Goal: Task Accomplishment & Management: Manage account settings

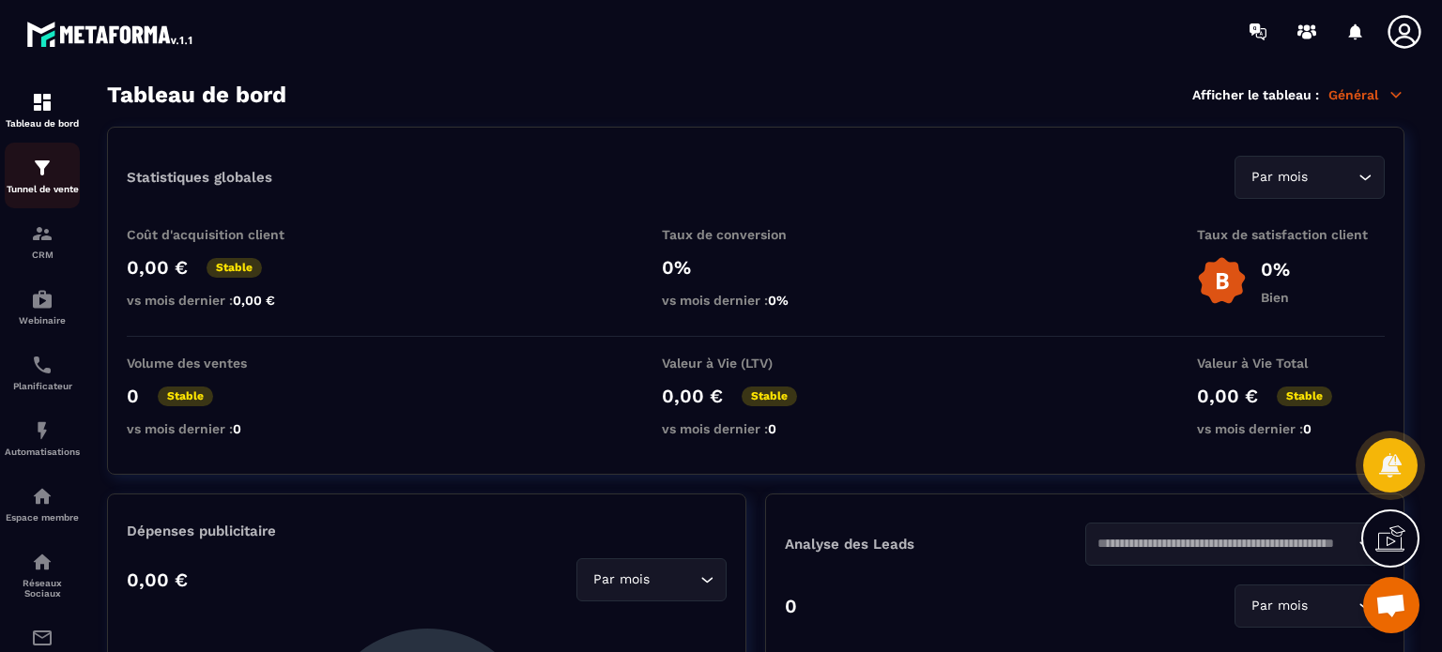
click at [28, 189] on p "Tunnel de vente" at bounding box center [42, 189] width 75 height 10
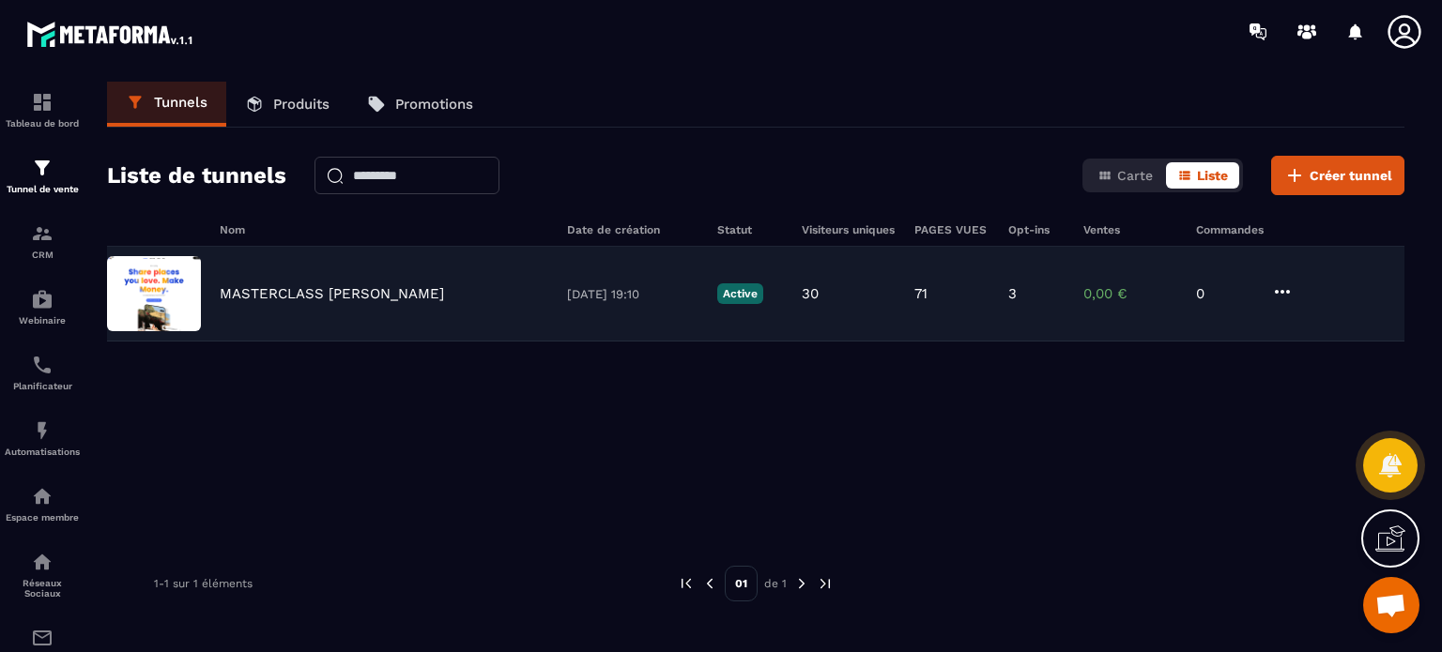
click at [345, 296] on p "MASTERCLASS [PERSON_NAME]" at bounding box center [332, 293] width 224 height 17
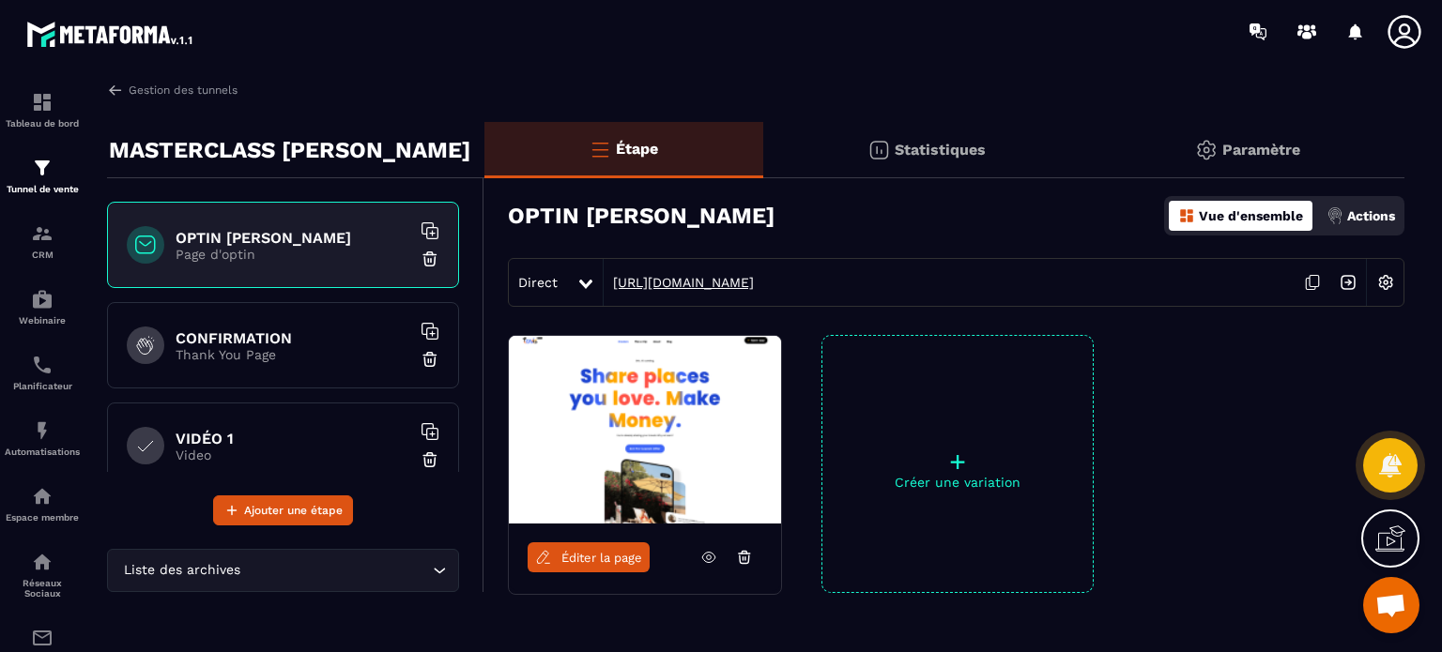
click at [672, 284] on link "[URL][DOMAIN_NAME]" at bounding box center [678, 282] width 150 height 15
click at [1363, 208] on p "Actions" at bounding box center [1371, 215] width 48 height 15
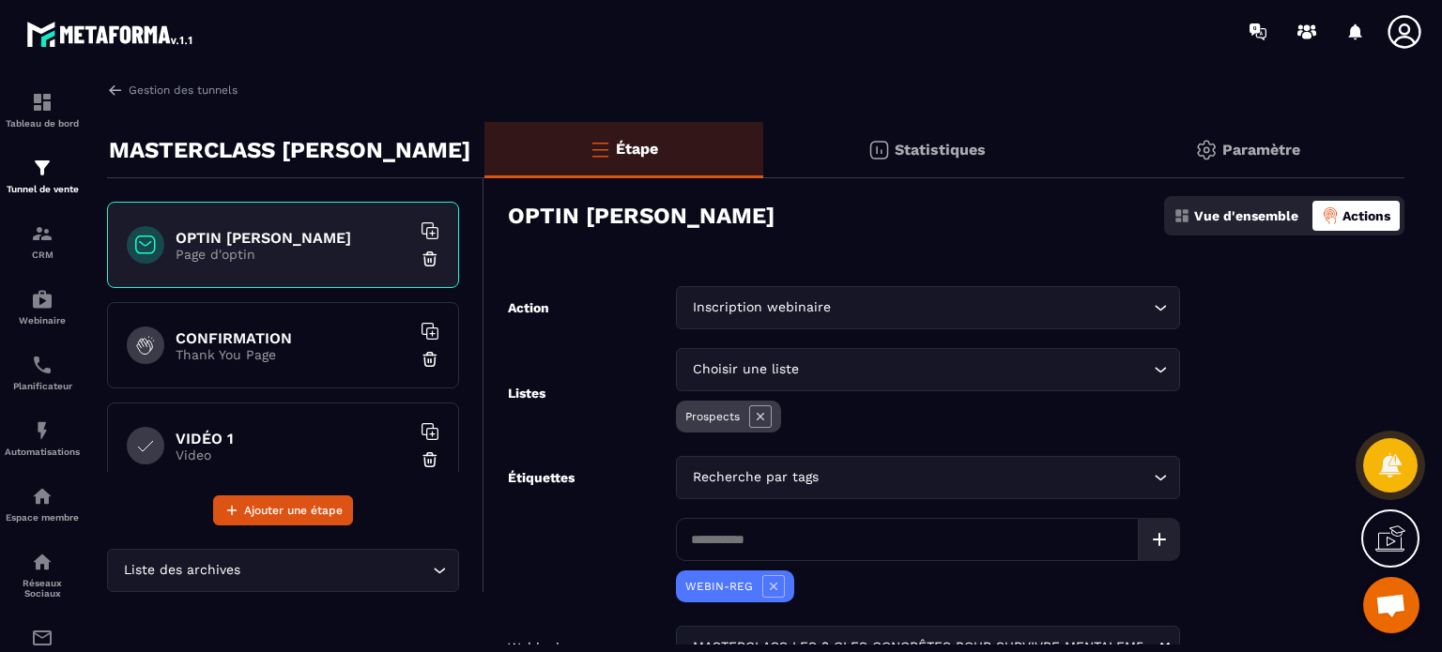
click at [1262, 152] on p "Paramètre" at bounding box center [1261, 150] width 78 height 18
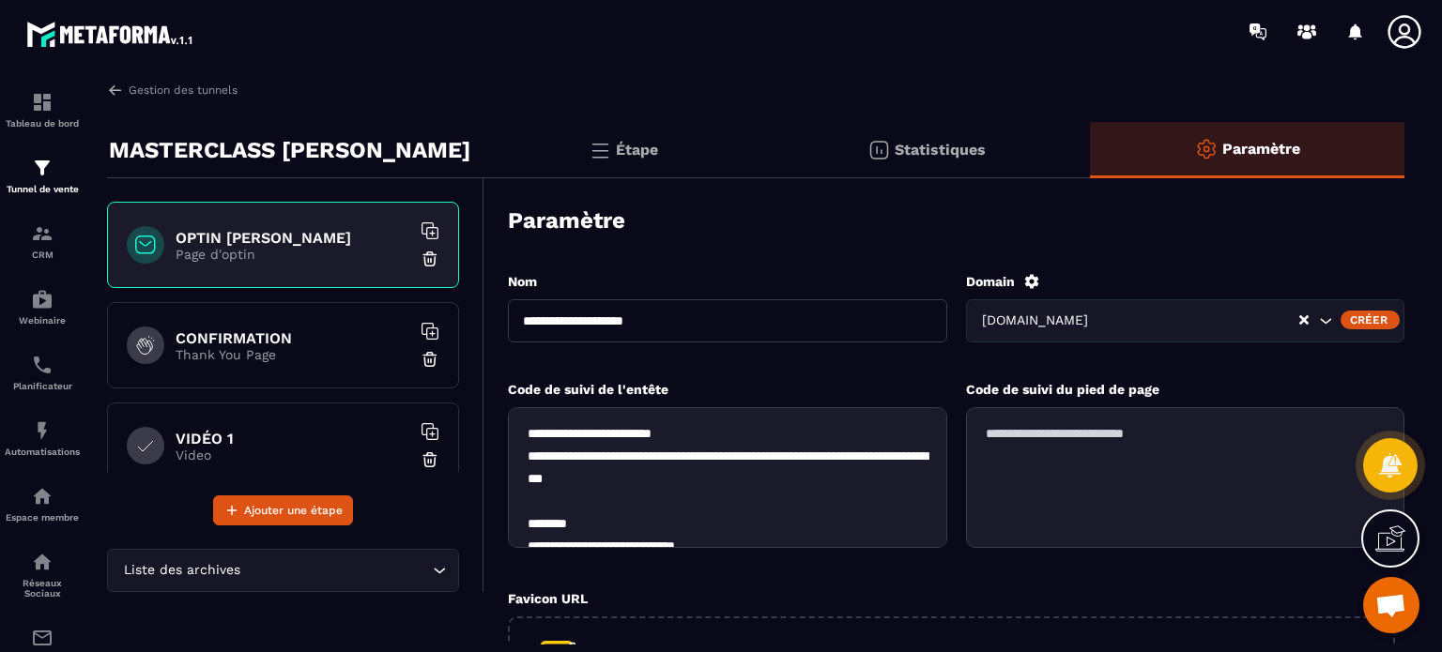
click at [1032, 279] on icon at bounding box center [1031, 281] width 17 height 17
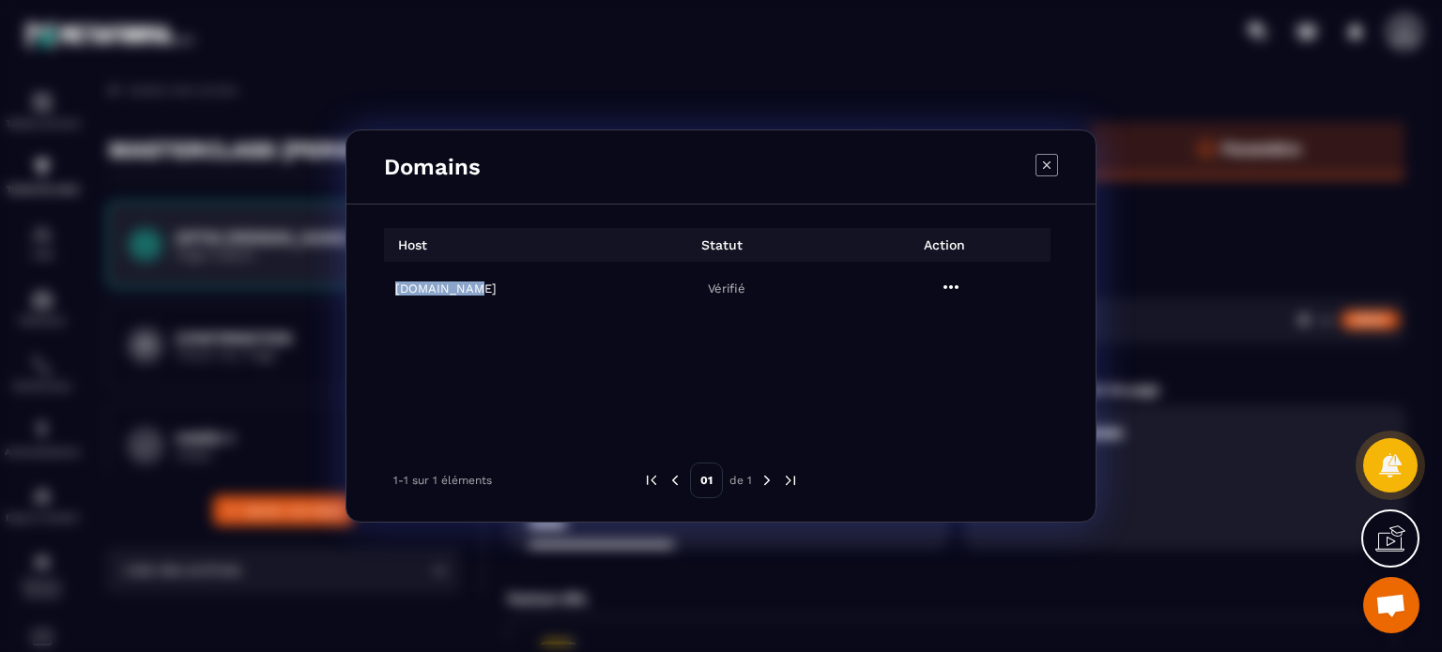
drag, startPoint x: 533, startPoint y: 296, endPoint x: 388, endPoint y: 295, distance: 145.5
click at [388, 295] on td "[DOMAIN_NAME]" at bounding box center [496, 288] width 224 height 53
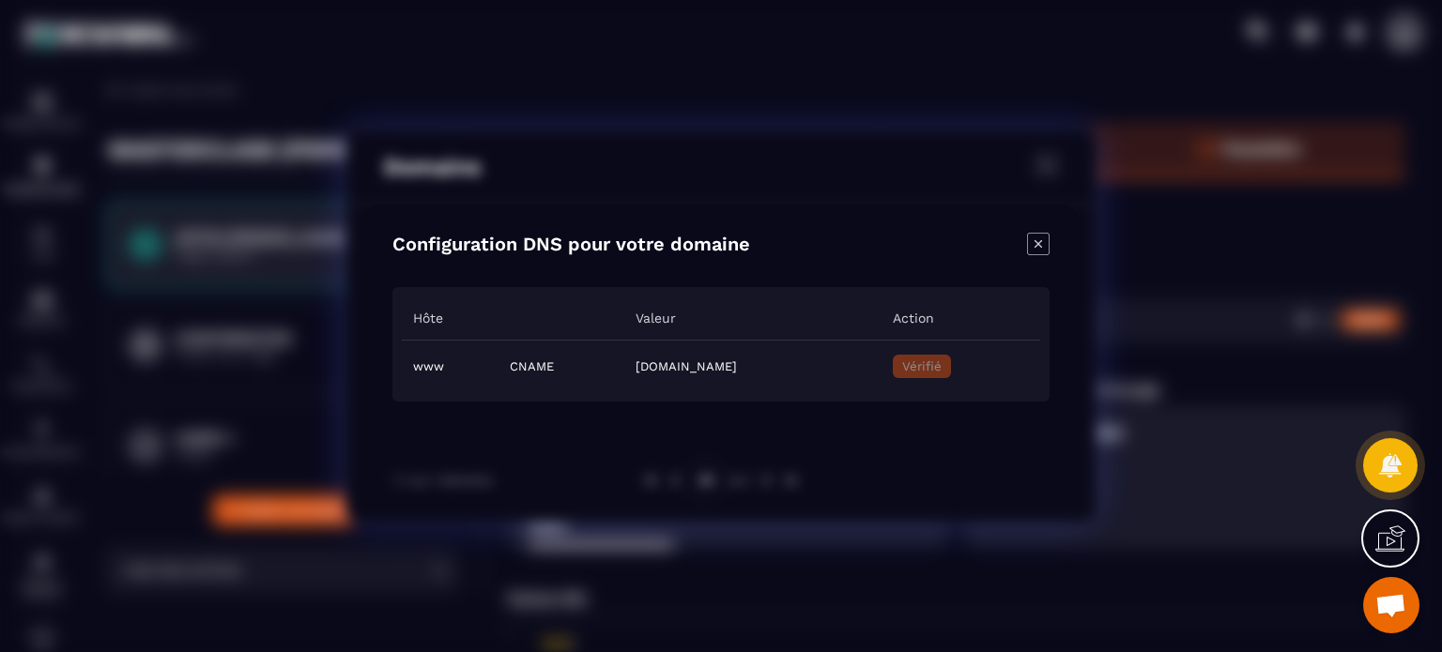
click at [1038, 246] on icon "Close modal" at bounding box center [1038, 244] width 23 height 23
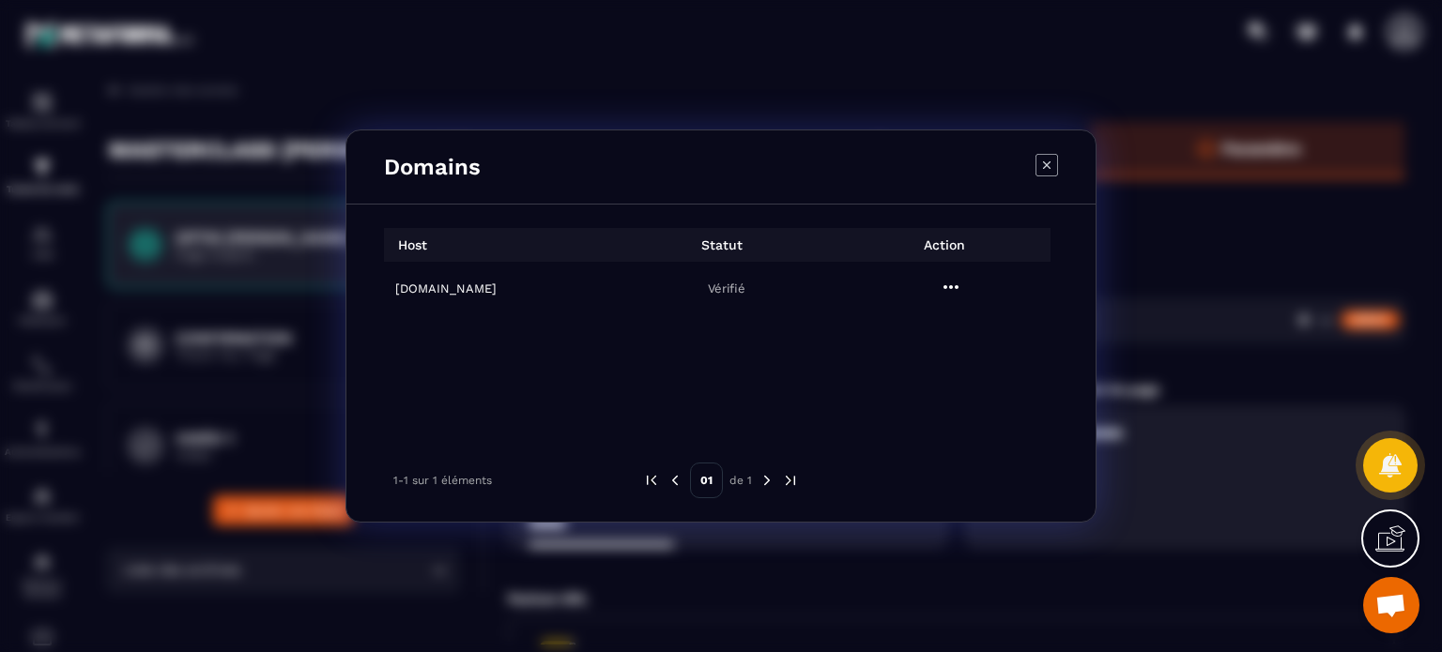
click at [1051, 172] on icon "Modal window" at bounding box center [1046, 165] width 23 height 23
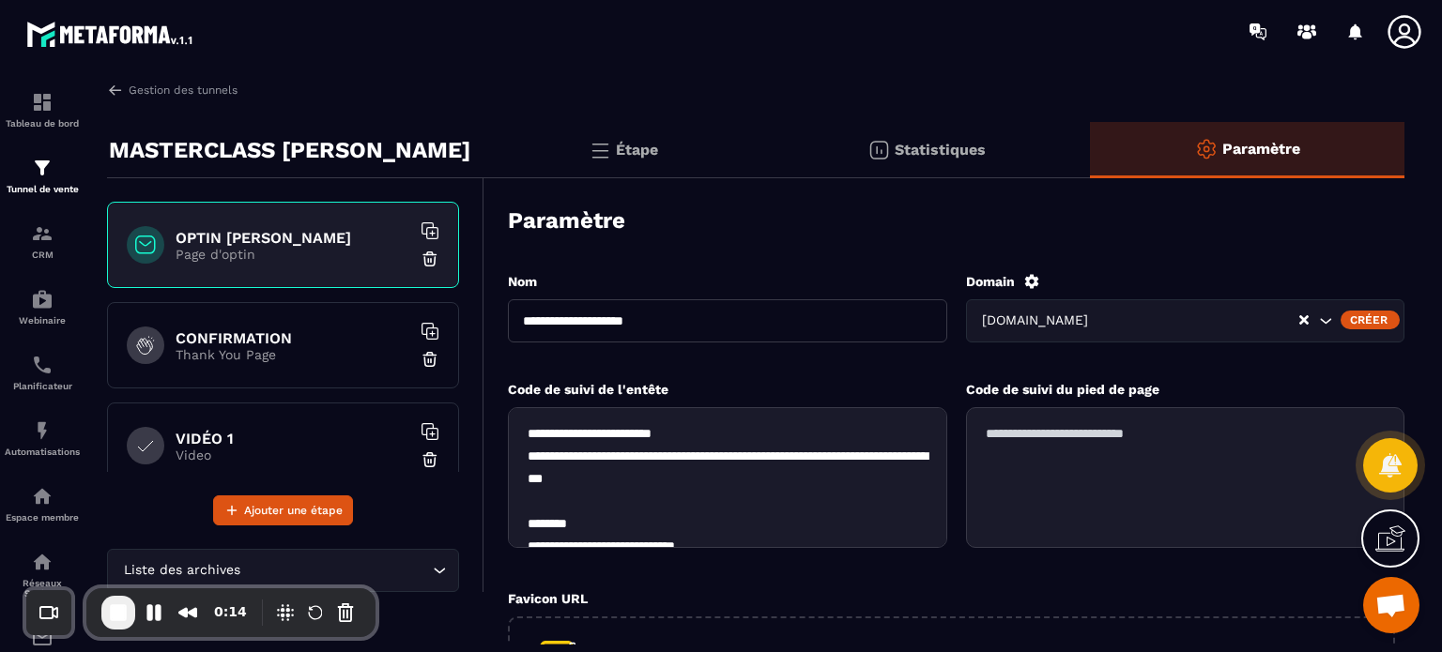
click at [1030, 277] on icon at bounding box center [1031, 281] width 14 height 14
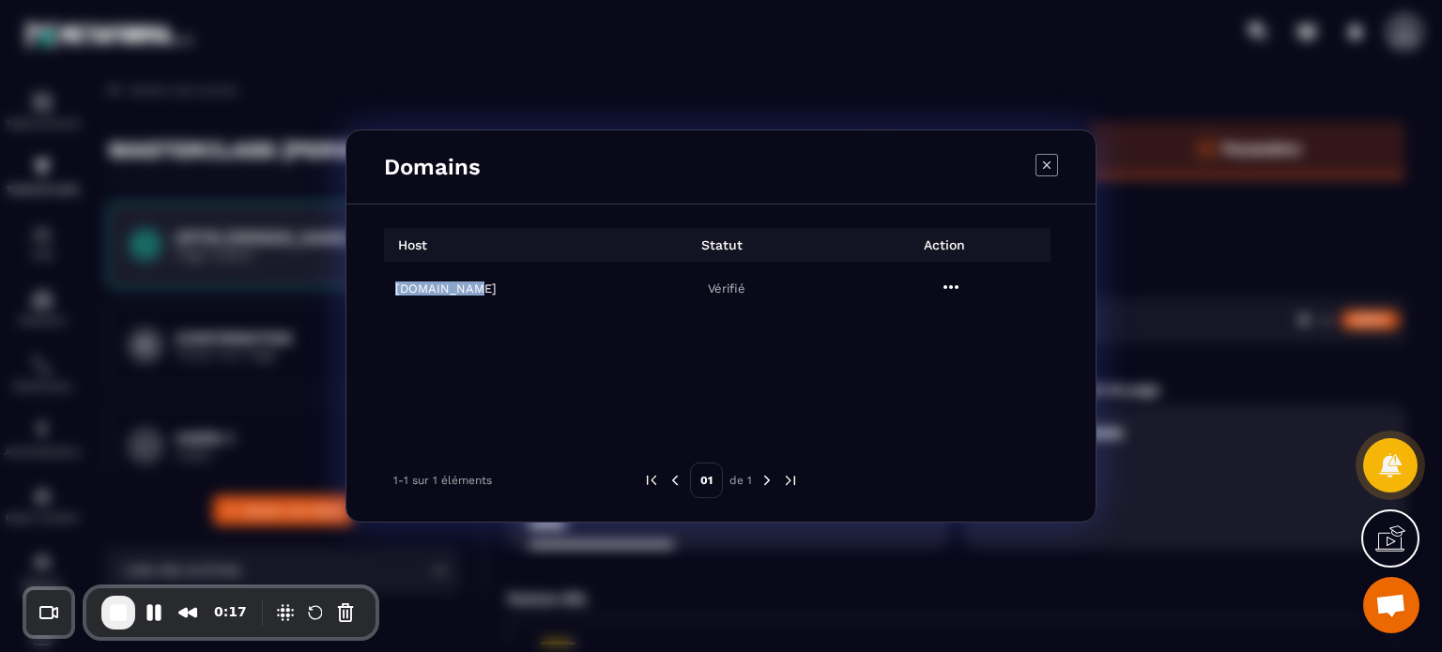
drag, startPoint x: 508, startPoint y: 294, endPoint x: 397, endPoint y: 300, distance: 110.9
click at [397, 300] on td "[DOMAIN_NAME]" at bounding box center [496, 288] width 224 height 53
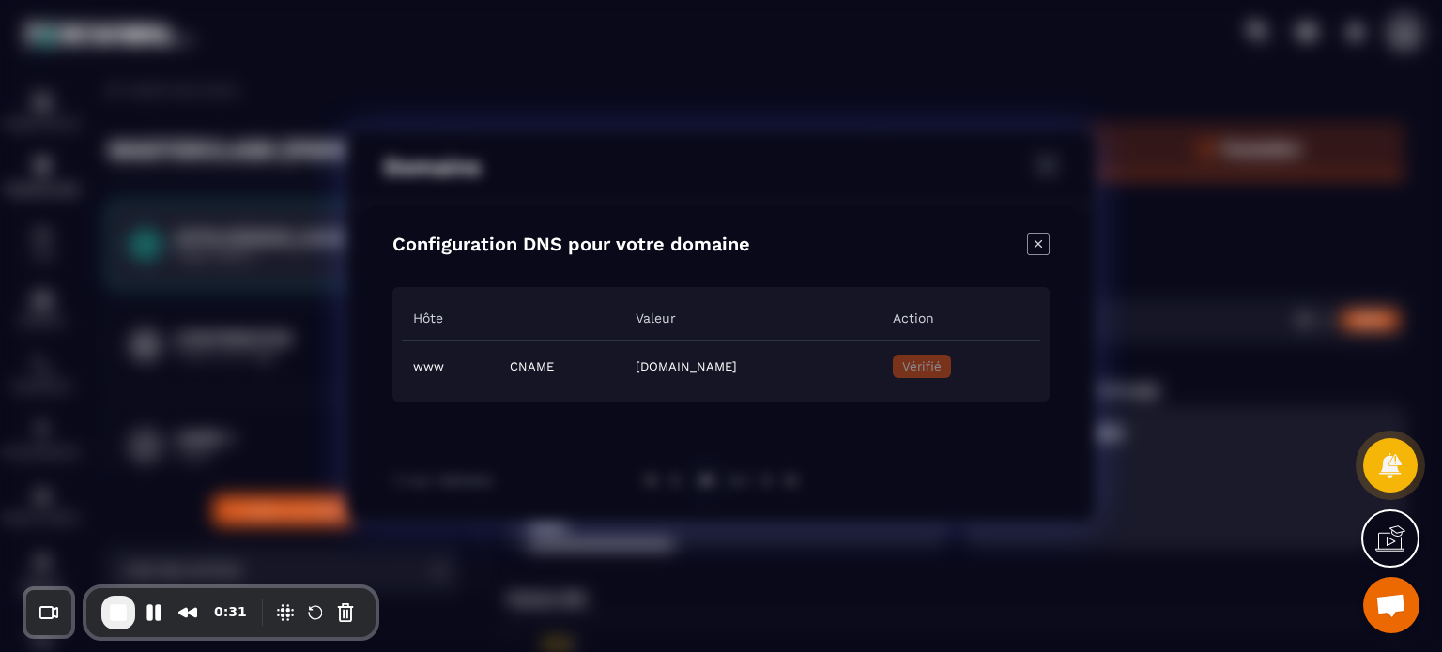
click at [1036, 253] on icon "Close modal" at bounding box center [1038, 244] width 23 height 23
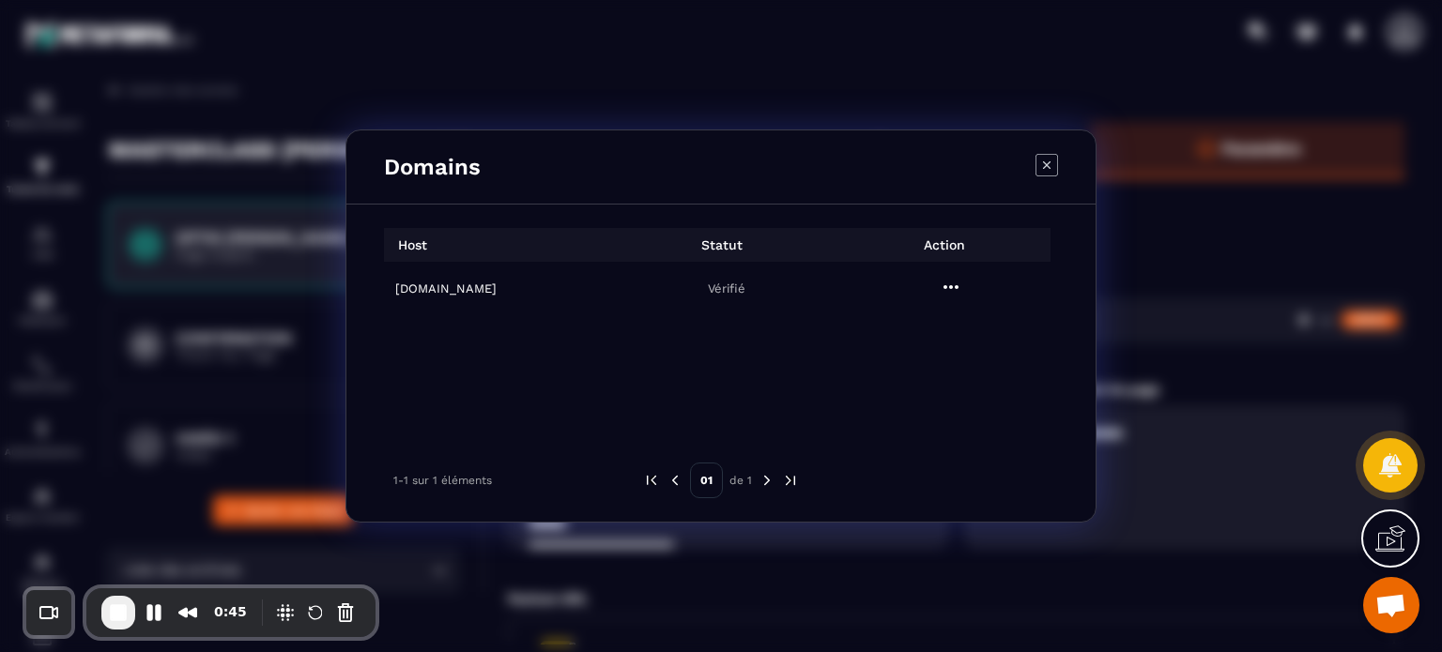
click at [1041, 160] on icon "Modal window" at bounding box center [1046, 165] width 23 height 23
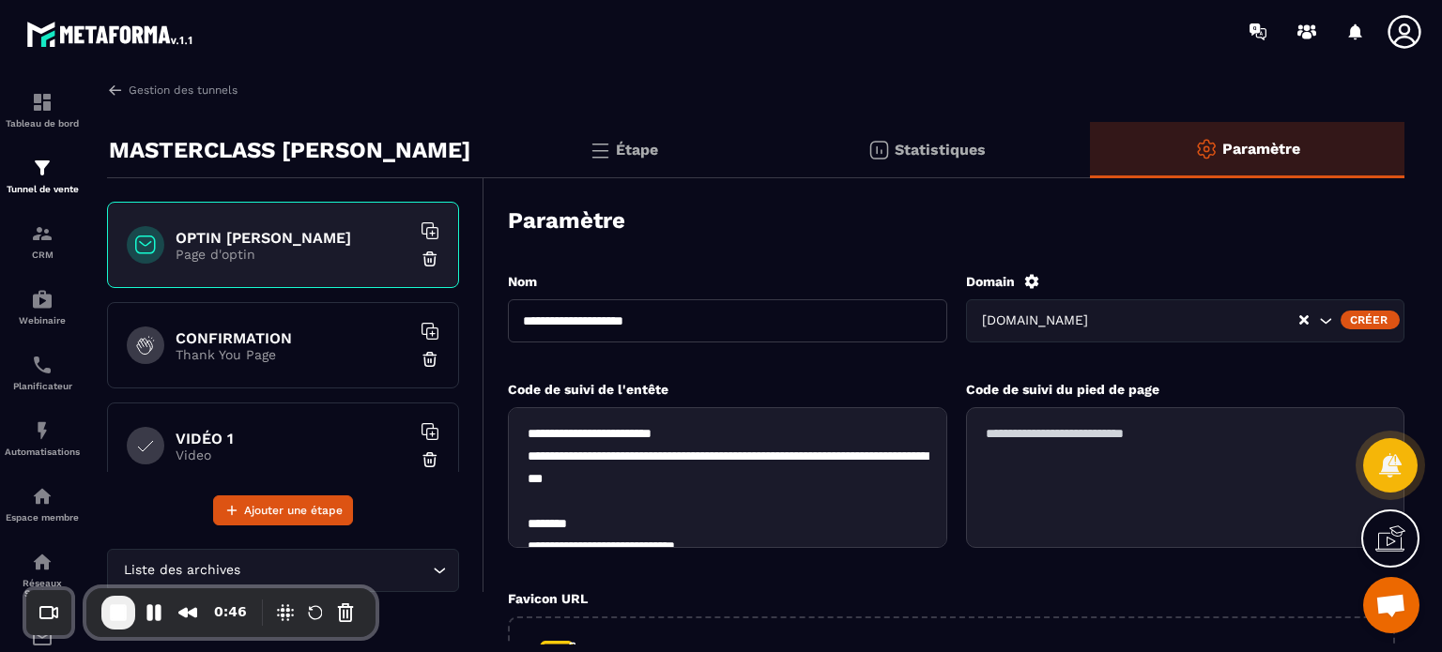
click at [763, 166] on div "Étape" at bounding box center [927, 150] width 328 height 56
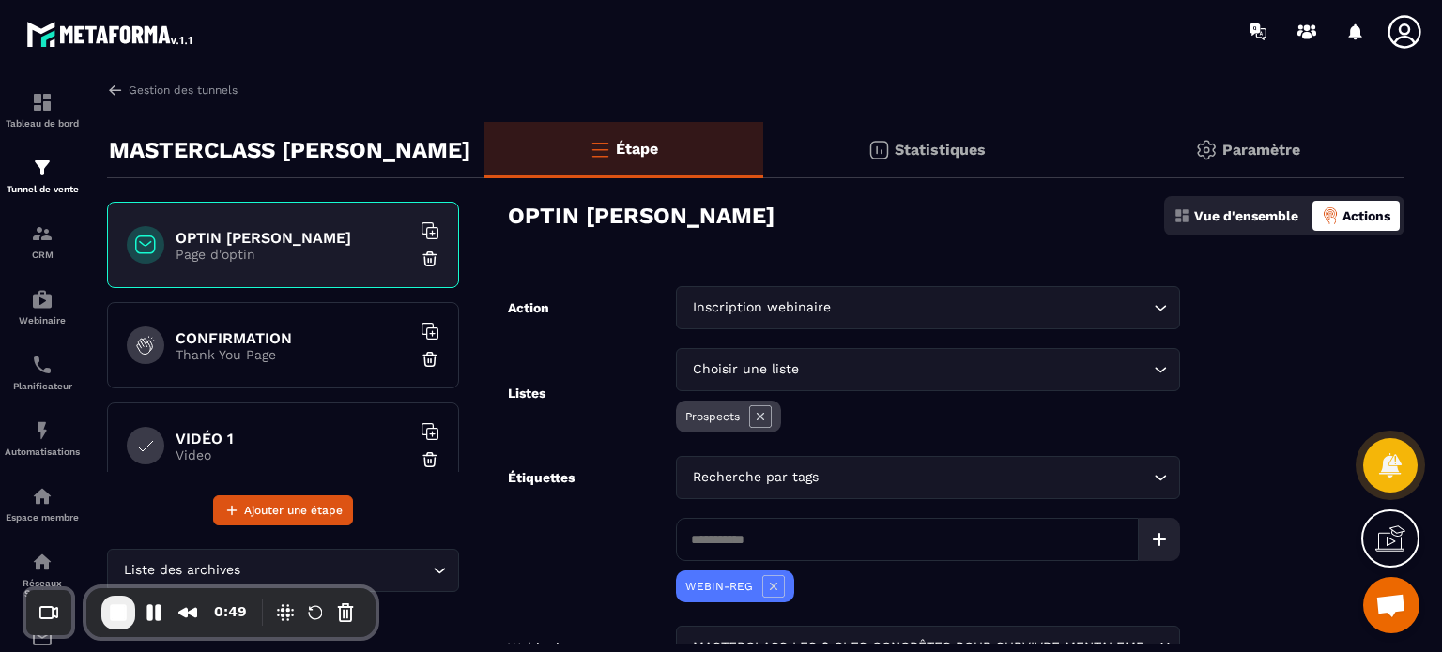
click at [1248, 217] on p "Vue d'ensemble" at bounding box center [1246, 215] width 104 height 15
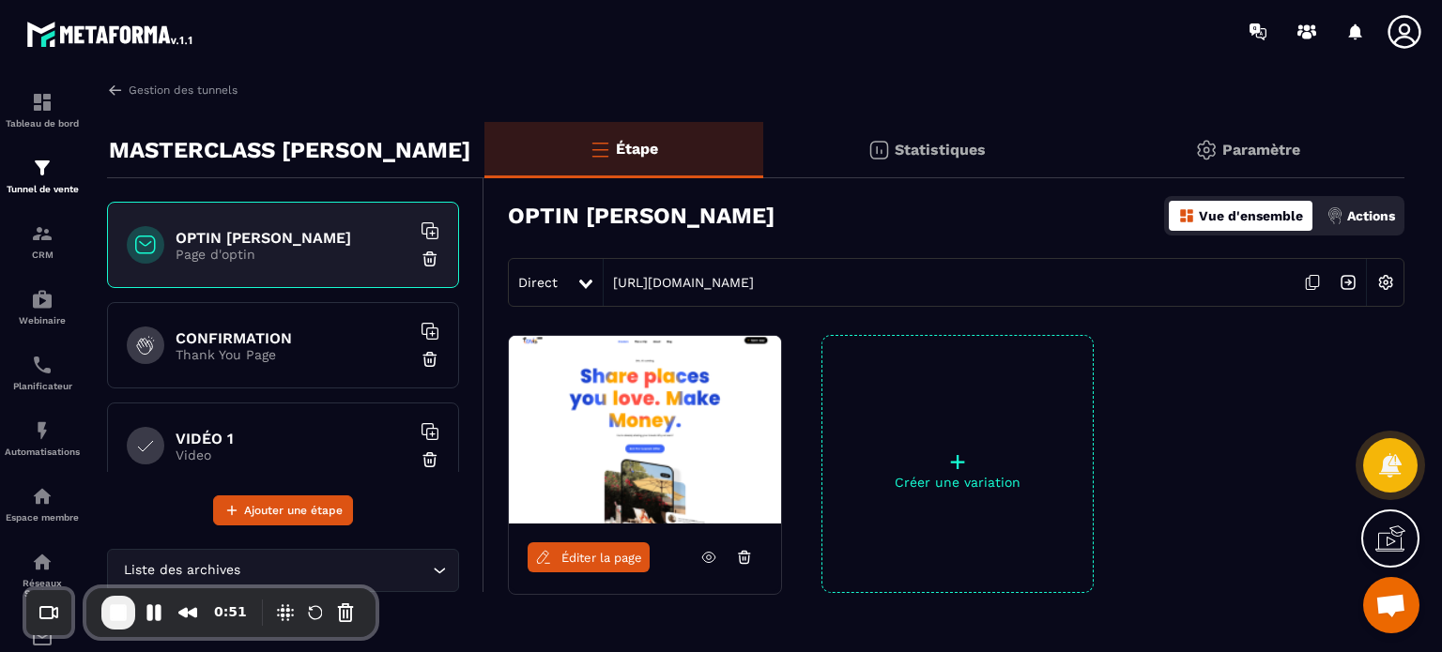
click at [1384, 281] on img at bounding box center [1385, 283] width 36 height 36
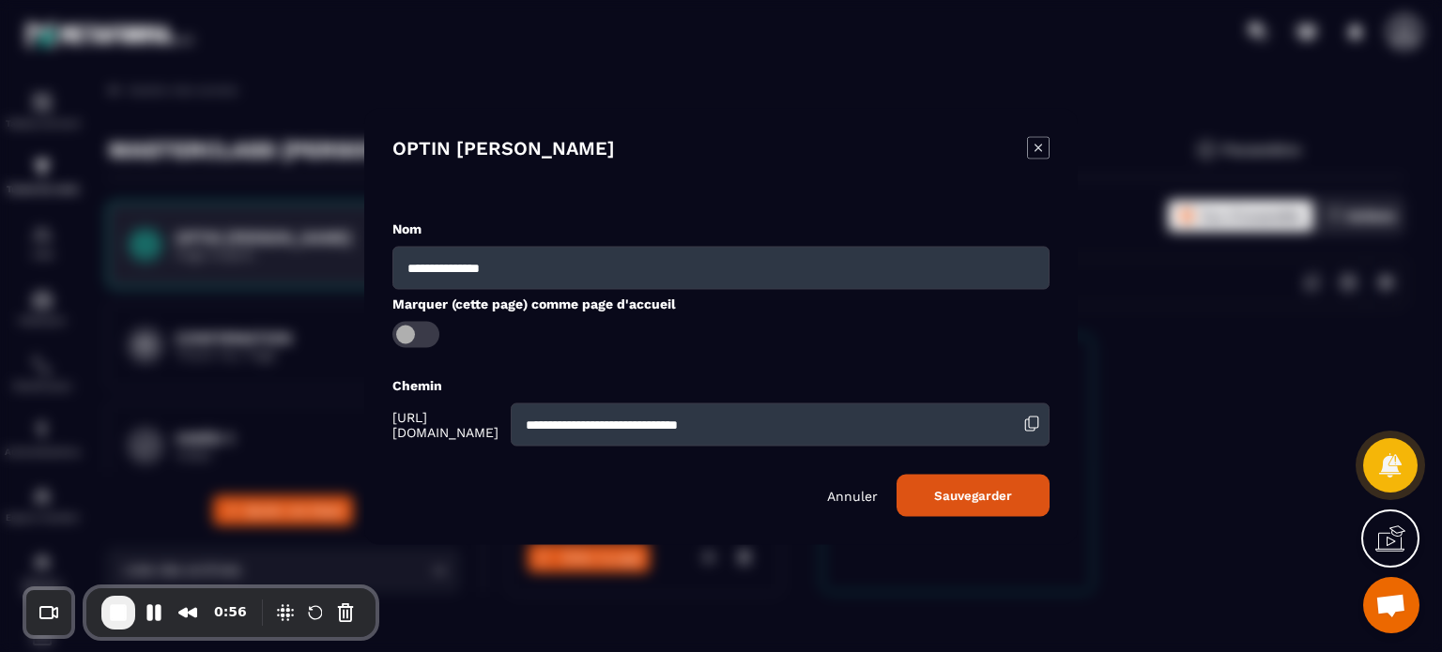
drag, startPoint x: 547, startPoint y: 422, endPoint x: 441, endPoint y: 426, distance: 106.1
click at [441, 426] on span "[URL][DOMAIN_NAME]" at bounding box center [449, 424] width 114 height 30
click at [1040, 148] on icon "Modal window" at bounding box center [1038, 147] width 23 height 23
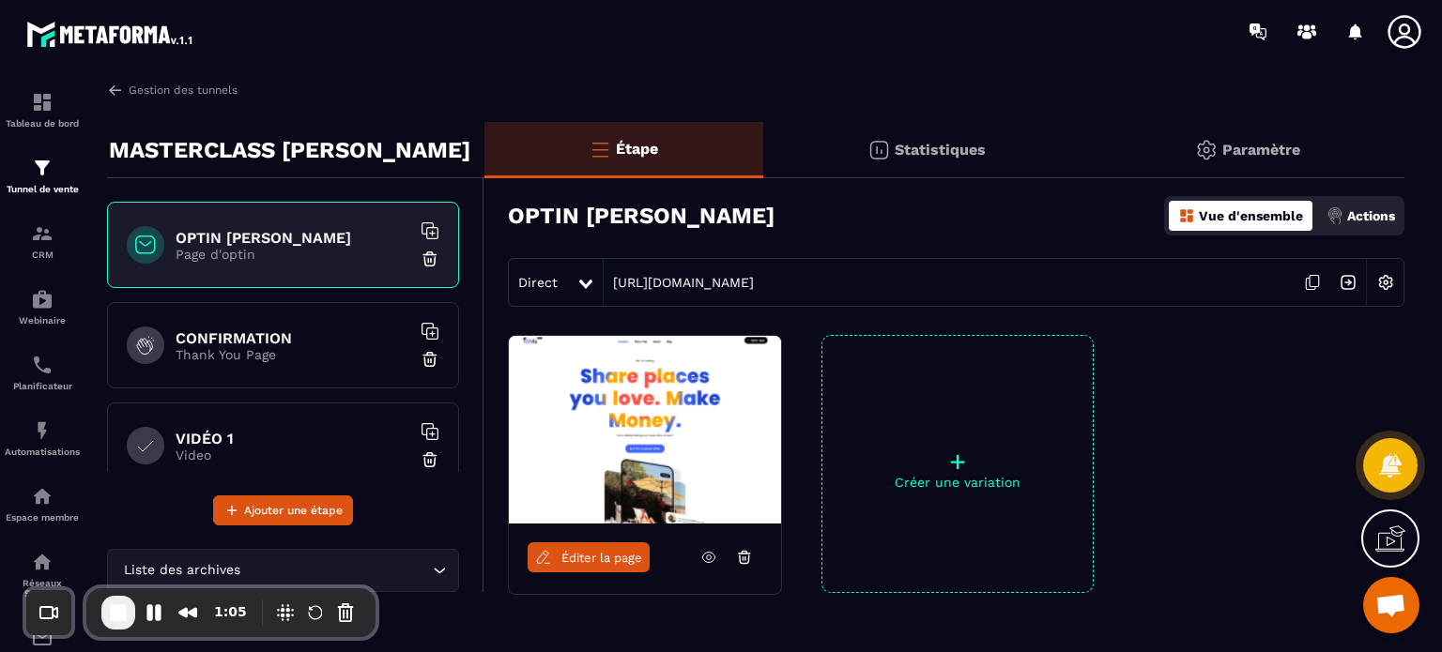
click at [1245, 148] on p "Paramètre" at bounding box center [1261, 150] width 78 height 18
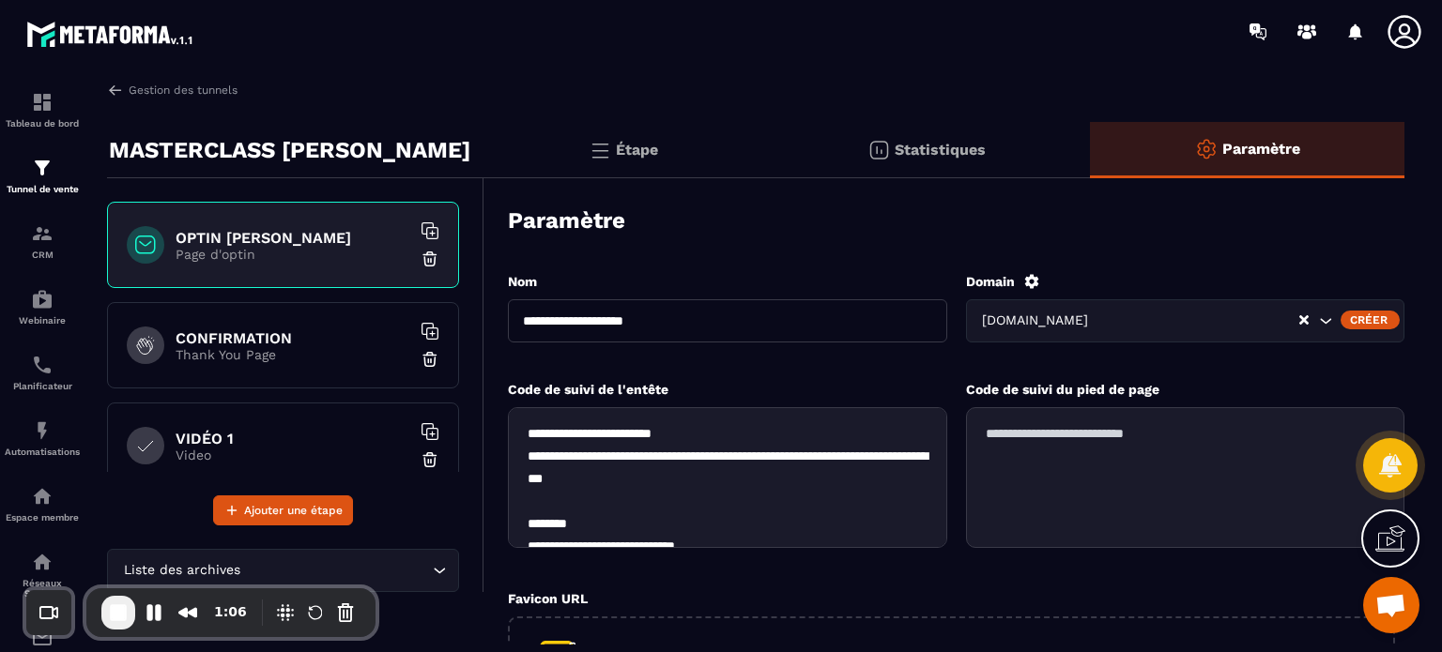
click at [1032, 278] on icon at bounding box center [1031, 281] width 14 height 14
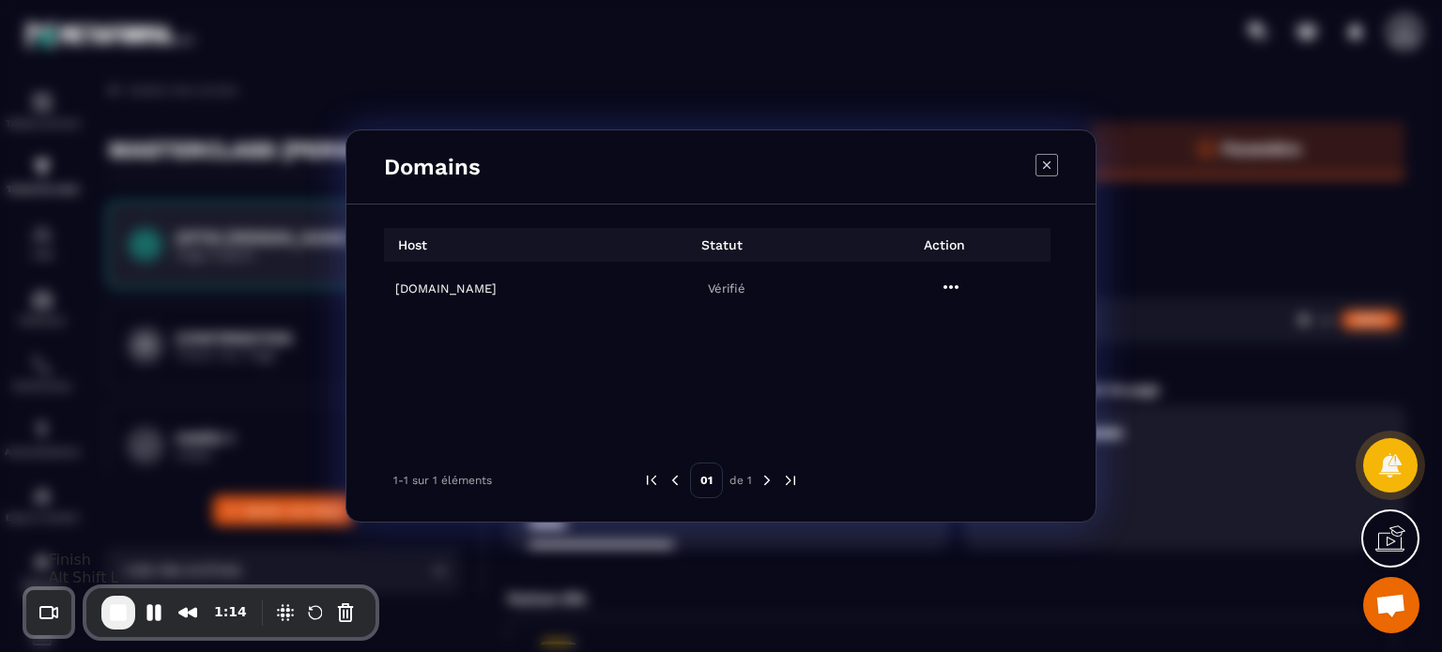
click at [115, 614] on span "End Recording" at bounding box center [118, 613] width 23 height 23
